Goal: Task Accomplishment & Management: Use online tool/utility

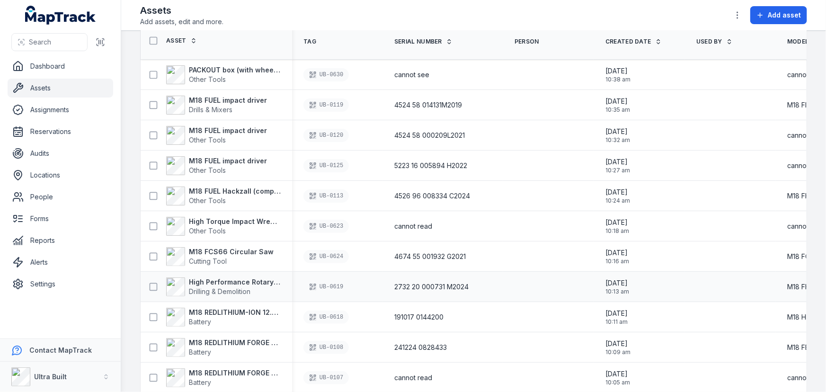
scroll to position [172, 0]
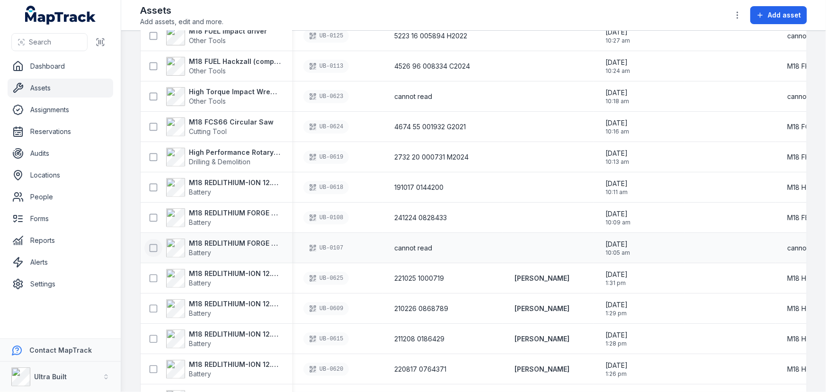
click at [154, 246] on icon at bounding box center [153, 247] width 9 height 9
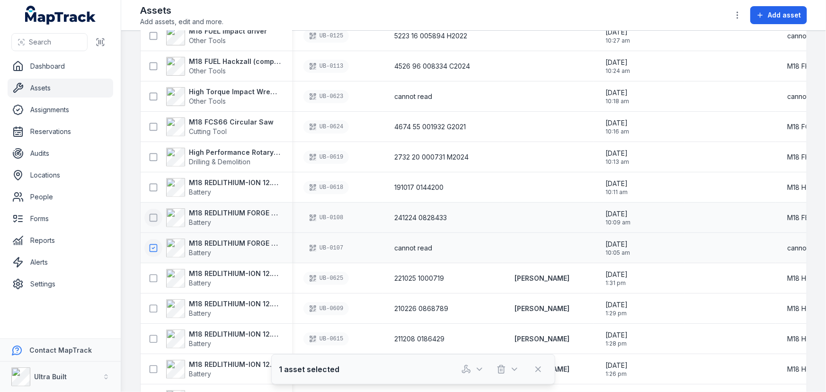
click at [152, 217] on icon at bounding box center [153, 217] width 9 height 9
click at [153, 188] on icon at bounding box center [153, 187] width 9 height 9
click at [153, 159] on icon at bounding box center [153, 156] width 9 height 9
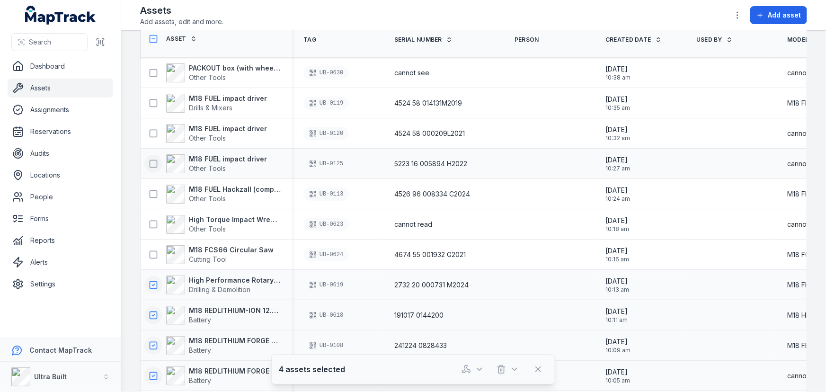
scroll to position [43, 0]
click at [151, 252] on icon at bounding box center [153, 255] width 9 height 9
click at [152, 225] on icon at bounding box center [153, 225] width 9 height 9
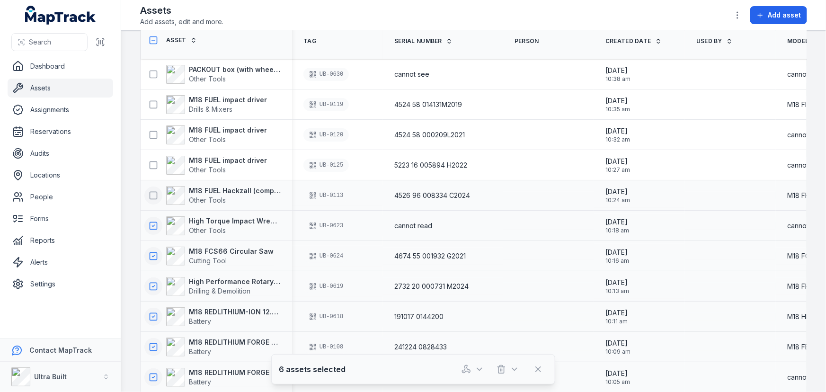
click at [152, 194] on icon at bounding box center [153, 195] width 9 height 9
click at [154, 161] on icon at bounding box center [153, 165] width 9 height 9
click at [152, 134] on icon at bounding box center [153, 134] width 9 height 9
click at [152, 102] on icon at bounding box center [153, 104] width 9 height 9
click at [152, 75] on icon at bounding box center [153, 74] width 9 height 9
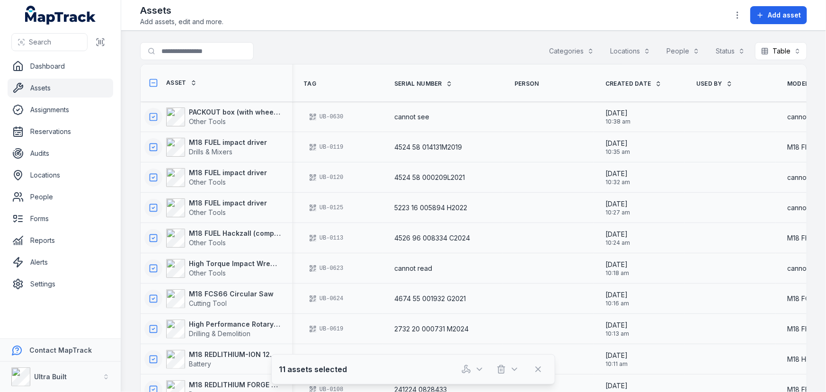
scroll to position [0, 0]
click at [462, 368] on icon "button" at bounding box center [466, 369] width 9 height 9
click at [464, 331] on div "Assign assets" at bounding box center [473, 327] width 106 height 17
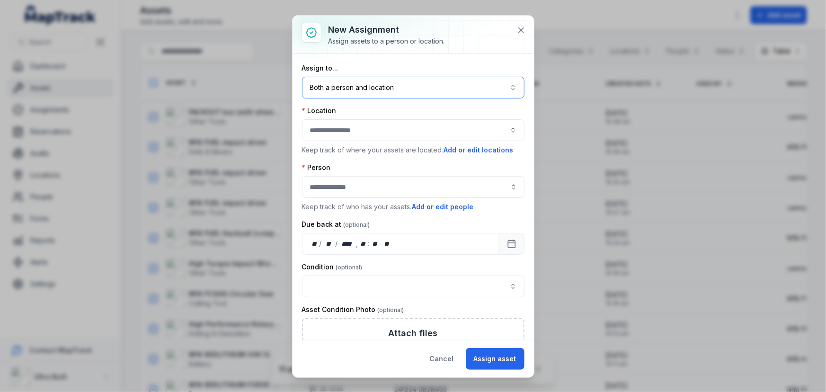
click at [378, 90] on button "Both a person and location ****" at bounding box center [413, 88] width 223 height 22
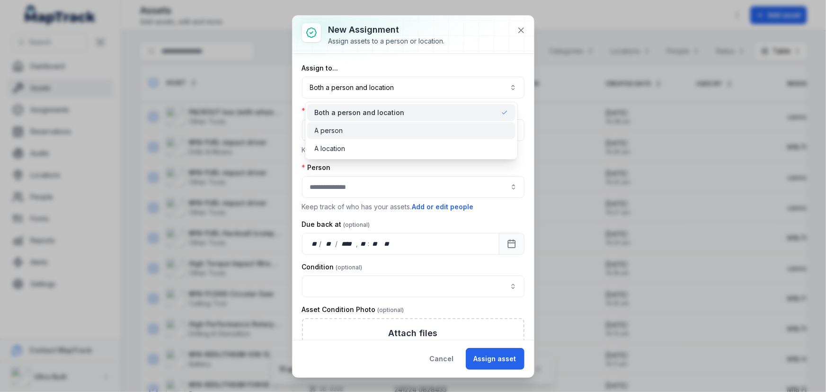
click at [350, 127] on div "A person" at bounding box center [412, 130] width 194 height 9
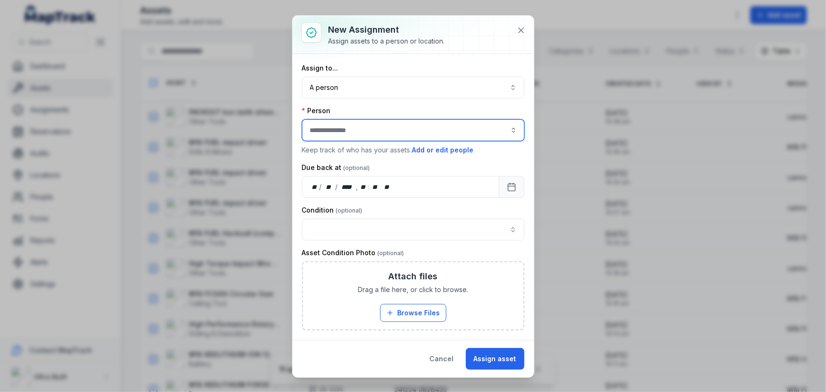
click at [347, 128] on input "assignment-add:person-label" at bounding box center [413, 130] width 223 height 22
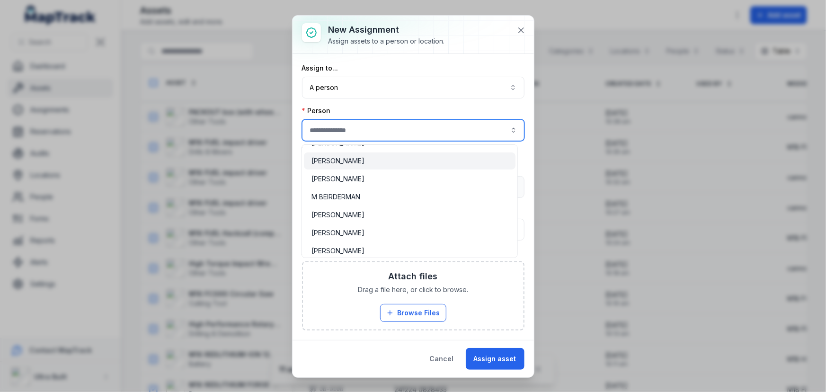
scroll to position [172, 0]
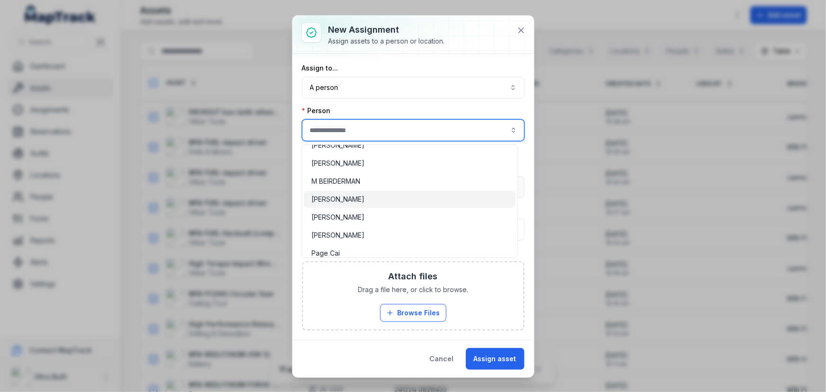
type input "*********"
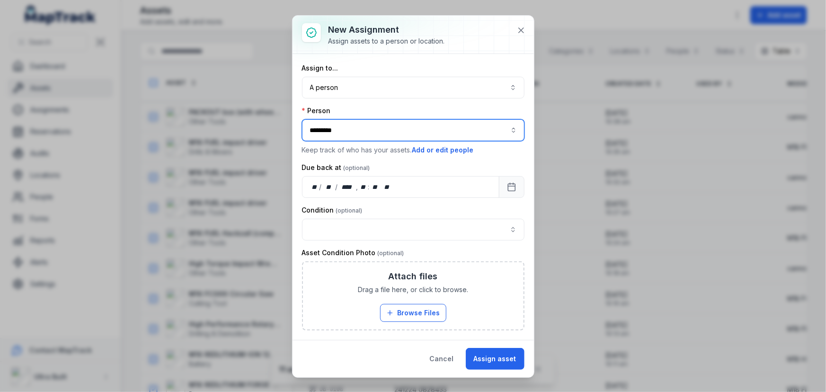
click at [342, 201] on div "[PERSON_NAME]" at bounding box center [410, 199] width 197 height 9
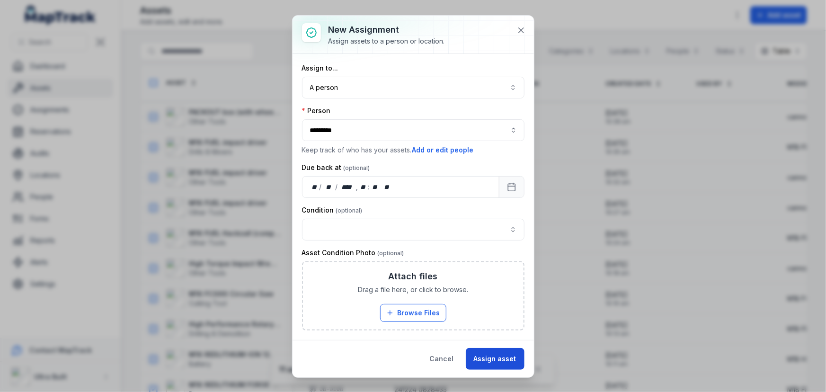
click at [493, 356] on button "Assign asset" at bounding box center [495, 359] width 59 height 22
